Goal: Entertainment & Leisure: Consume media (video, audio)

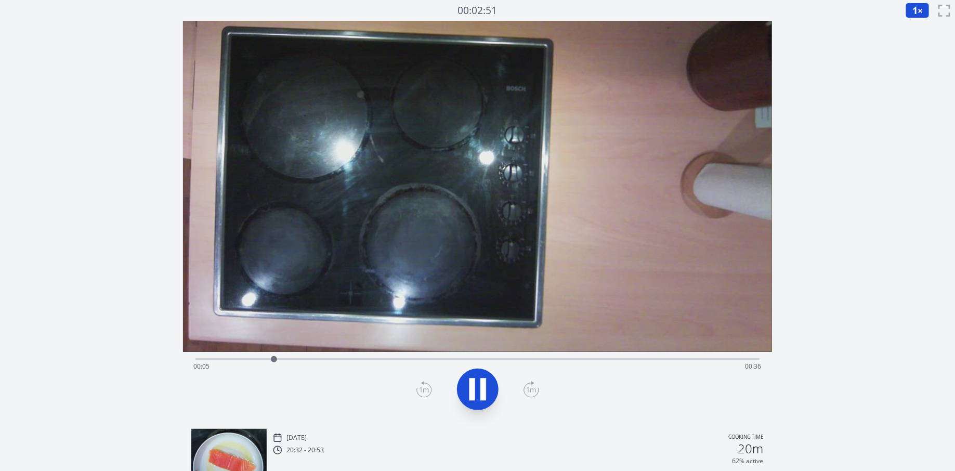
click at [918, 12] on button "1 ×" at bounding box center [918, 11] width 24 height 16
click at [924, 24] on li "0.25×" at bounding box center [920, 25] width 29 height 17
click at [344, 361] on div "Time elapsed: 00:07 Time remaining: 00:35" at bounding box center [477, 366] width 568 height 17
click at [382, 358] on div "Time elapsed: 00:11 Time remaining: 00:30" at bounding box center [477, 366] width 568 height 17
click at [394, 359] on div "Time elapsed: 00:13 Time remaining: 00:28" at bounding box center [477, 366] width 568 height 17
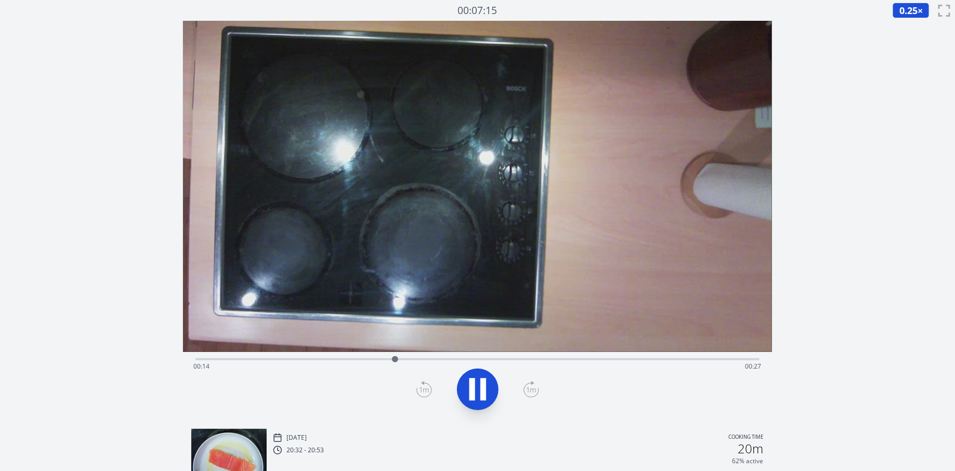
click at [417, 359] on div "Time elapsed: 00:14 Time remaining: 00:27" at bounding box center [477, 366] width 568 height 17
click at [448, 355] on div "Time elapsed: 00:16 Time remaining: 00:25" at bounding box center [477, 358] width 564 height 12
click at [471, 355] on div "Time elapsed: 00:18 Time remaining: 00:23" at bounding box center [477, 358] width 564 height 12
click at [506, 353] on div "Time elapsed: 00:20 Time remaining: 00:22" at bounding box center [477, 358] width 564 height 12
click at [536, 356] on div "Time elapsed: 00:22 Time remaining: 00:19" at bounding box center [477, 358] width 564 height 12
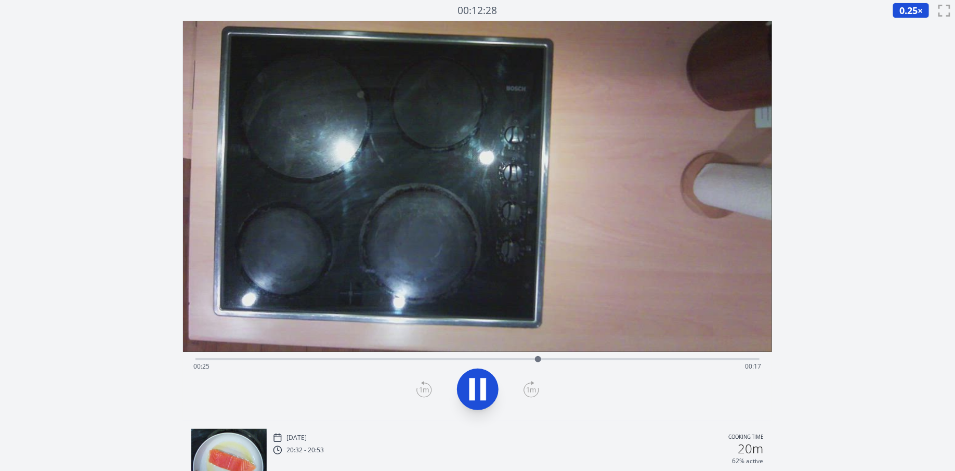
click at [562, 355] on div "Time elapsed: 00:25 Time remaining: 00:17" at bounding box center [477, 358] width 564 height 12
click at [610, 353] on div "Time elapsed: 00:26 Time remaining: 00:15" at bounding box center [477, 358] width 564 height 12
click at [635, 352] on div "Time elapsed: 00:31 Time remaining: 00:11" at bounding box center [477, 358] width 564 height 12
click at [652, 358] on div "Time elapsed: 00:32 Time remaining: 00:10" at bounding box center [477, 366] width 568 height 17
click at [689, 357] on div "Time elapsed: 00:34 Time remaining: 00:07" at bounding box center [477, 358] width 564 height 12
